Goal: Complete application form

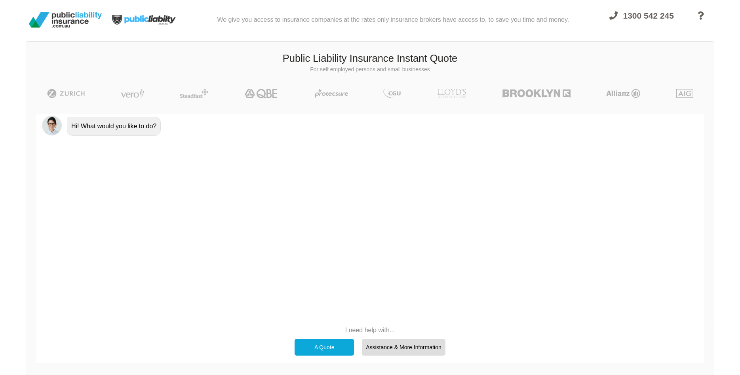
click at [329, 344] on div "A Quote" at bounding box center [324, 347] width 59 height 17
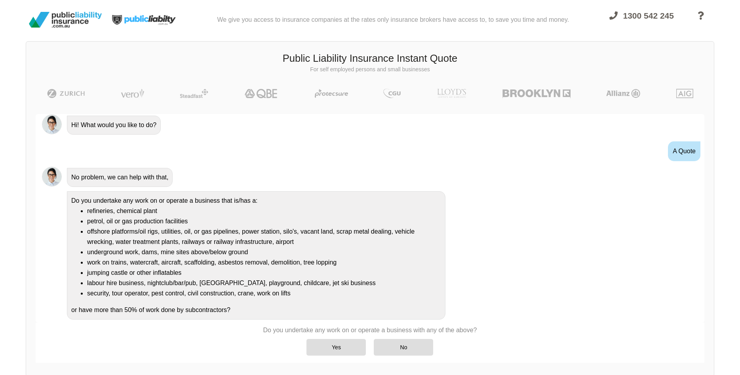
scroll to position [2, 0]
click at [401, 346] on div "No" at bounding box center [403, 347] width 59 height 17
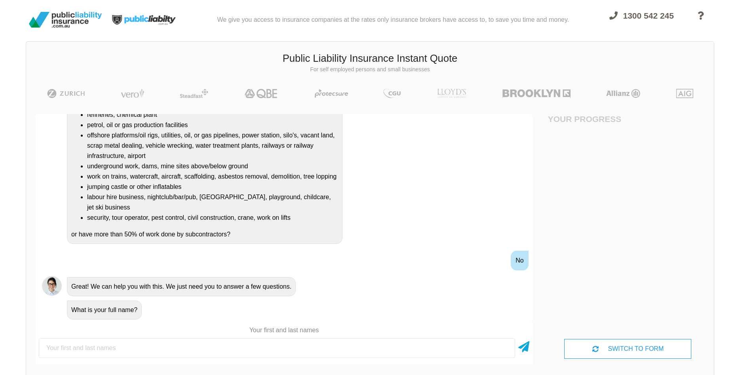
scroll to position [98, 0]
click at [93, 345] on input "text" at bounding box center [277, 348] width 476 height 20
type input "test test"
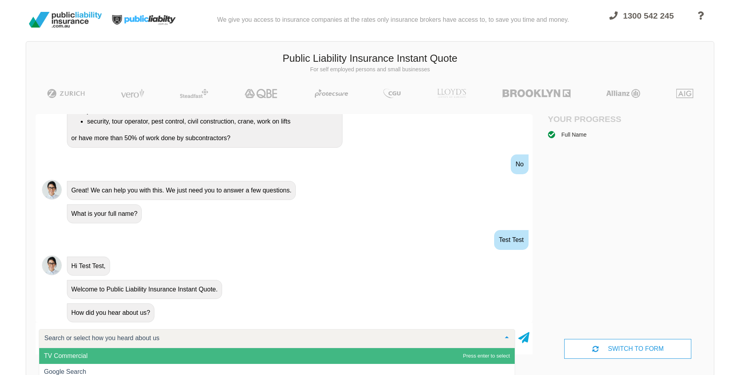
scroll to position [197, 0]
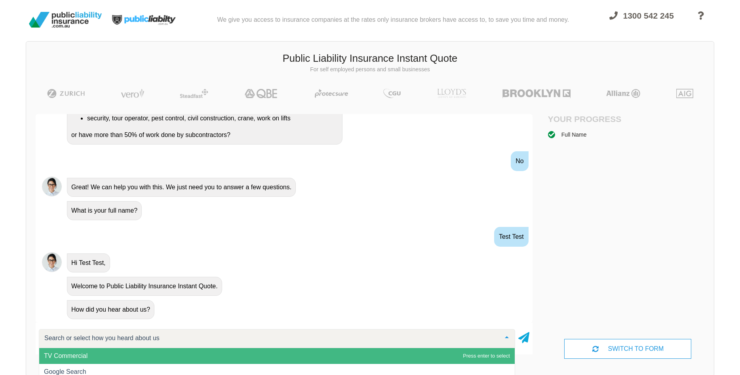
click at [93, 351] on span "TV Commercial" at bounding box center [276, 356] width 475 height 16
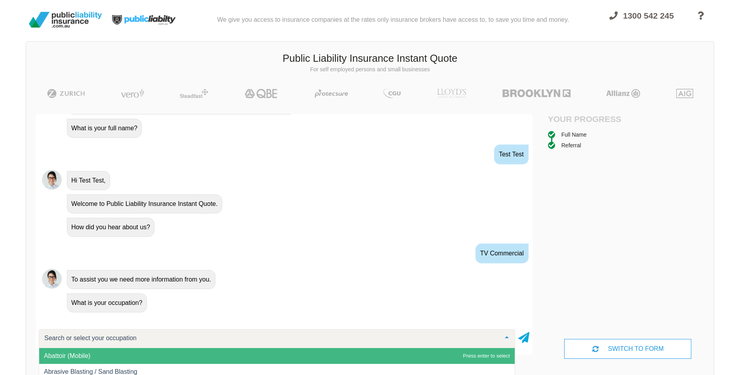
scroll to position [55, 0]
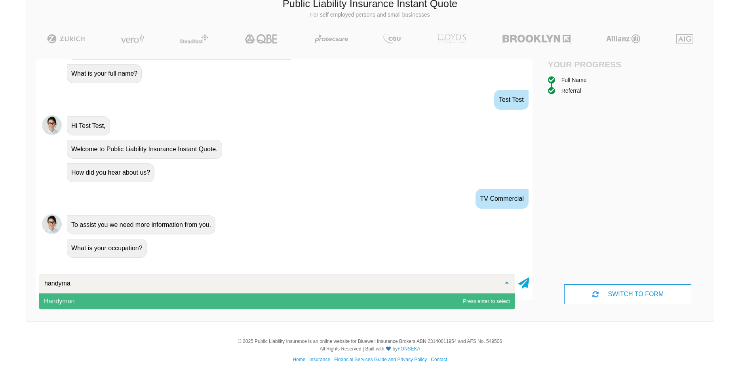
type input "handyman"
click at [73, 296] on span "Handyman" at bounding box center [276, 301] width 475 height 16
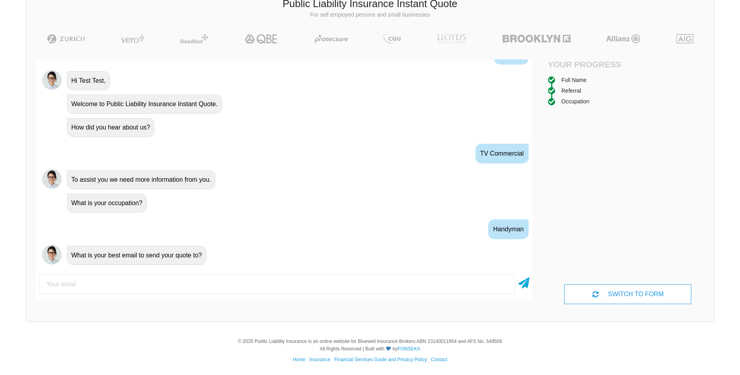
scroll to position [325, 0]
click at [123, 286] on input "email" at bounding box center [277, 284] width 476 height 20
type input "[EMAIL_ADDRESS][DOMAIN_NAME]"
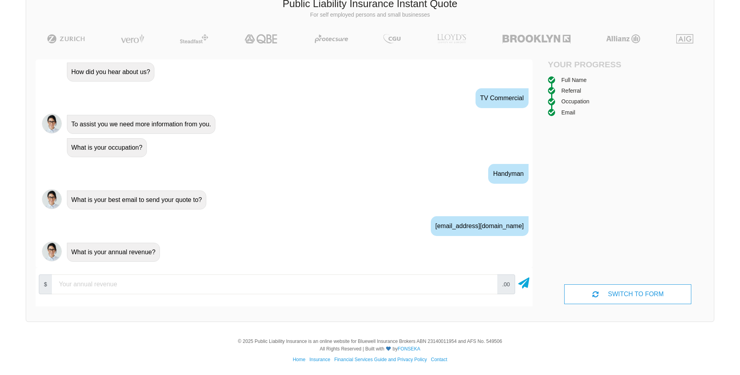
scroll to position [386, 0]
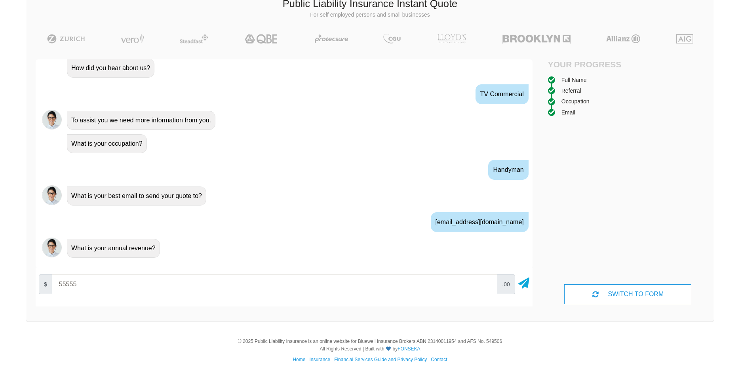
type input "55555"
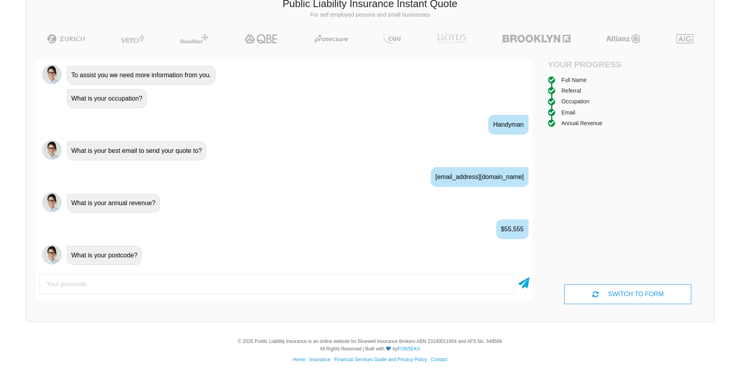
scroll to position [429, 0]
click at [78, 287] on input "number" at bounding box center [277, 284] width 476 height 20
type input "4000"
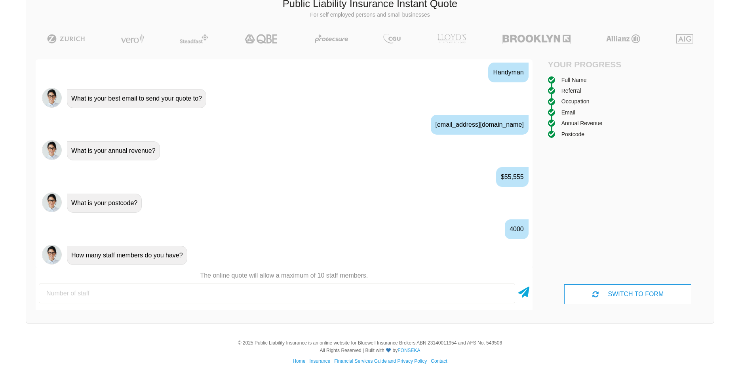
scroll to position [481, 0]
click at [101, 294] on input "number" at bounding box center [277, 293] width 476 height 20
type input "1"
click at [525, 294] on icon at bounding box center [523, 290] width 11 height 14
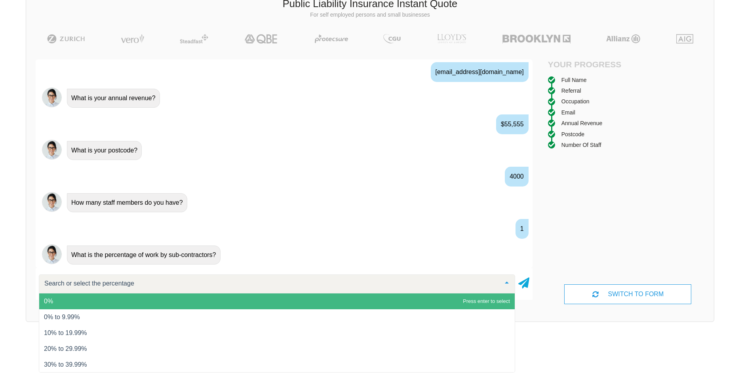
click at [84, 299] on span "0%" at bounding box center [276, 301] width 475 height 16
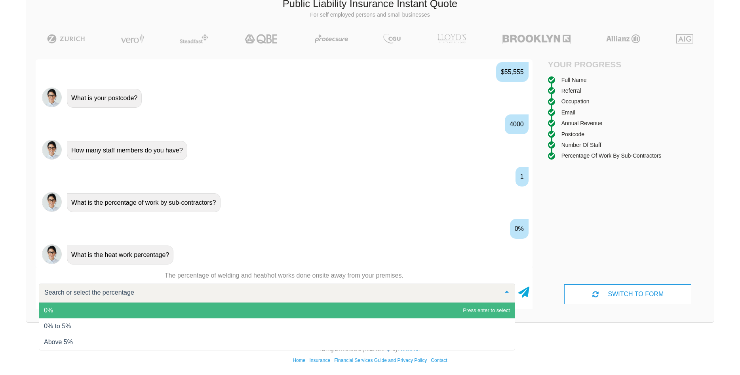
click at [78, 310] on span "0%" at bounding box center [276, 310] width 475 height 16
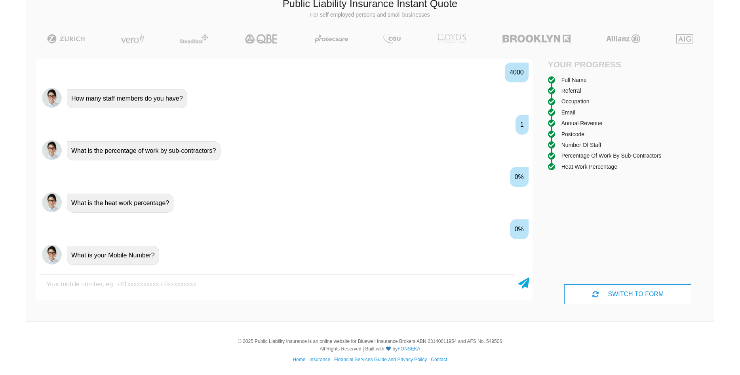
scroll to position [638, 0]
click at [108, 289] on input "text" at bounding box center [277, 284] width 476 height 20
type input "0404123123"
click at [522, 283] on icon at bounding box center [523, 281] width 11 height 14
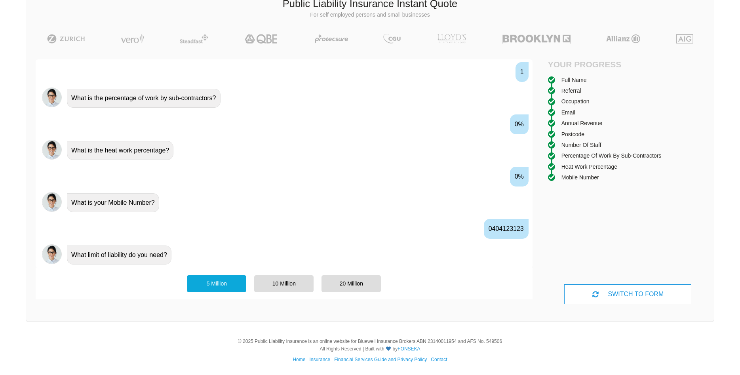
click at [213, 284] on div "5 Million" at bounding box center [216, 283] width 59 height 17
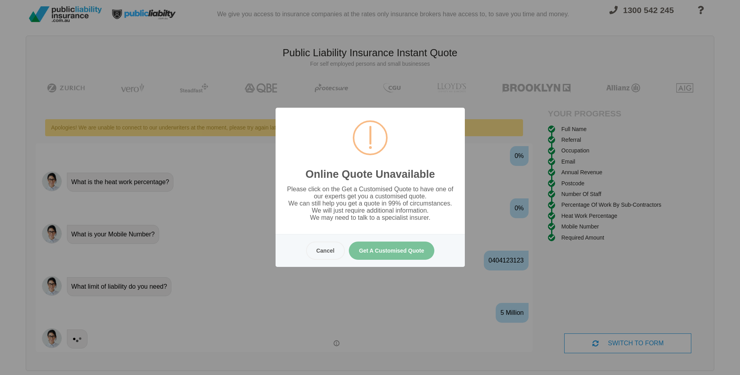
scroll to position [0, 0]
